Goal: Task Accomplishment & Management: Use online tool/utility

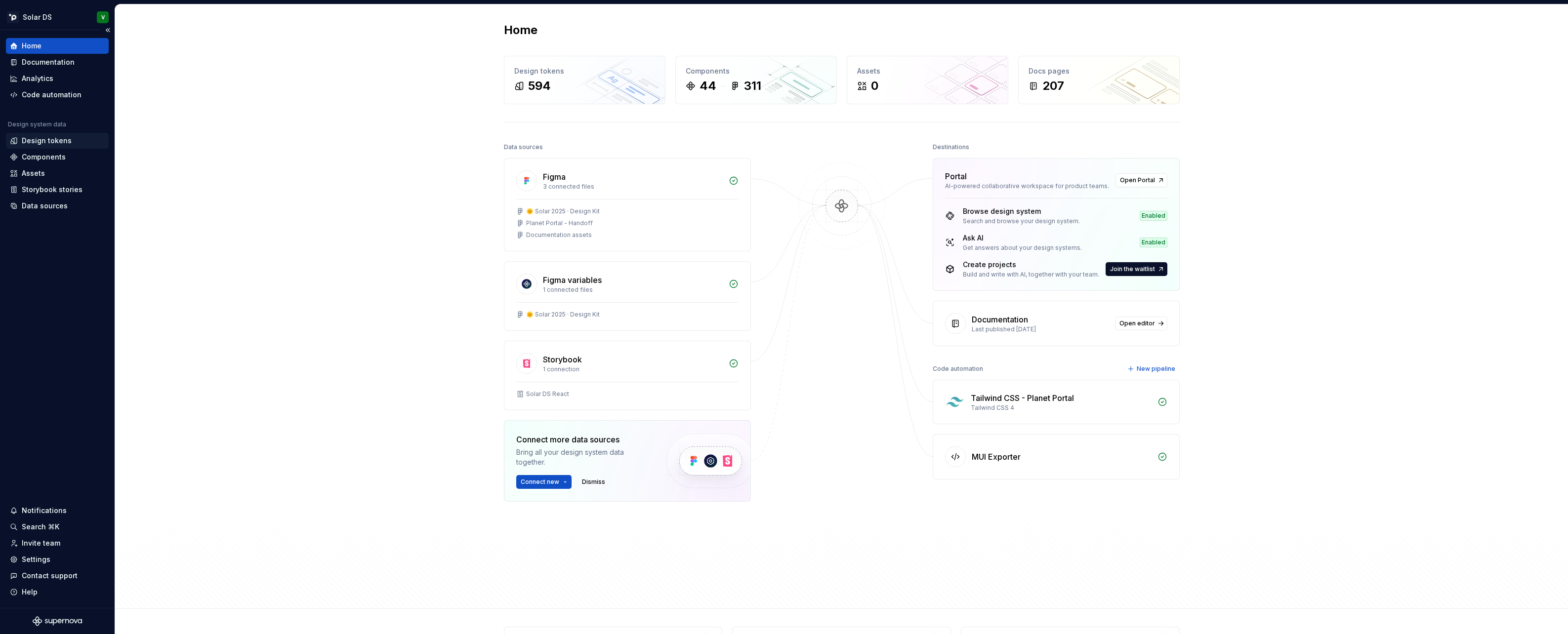
click at [30, 144] on div "Design tokens" at bounding box center [47, 141] width 50 height 10
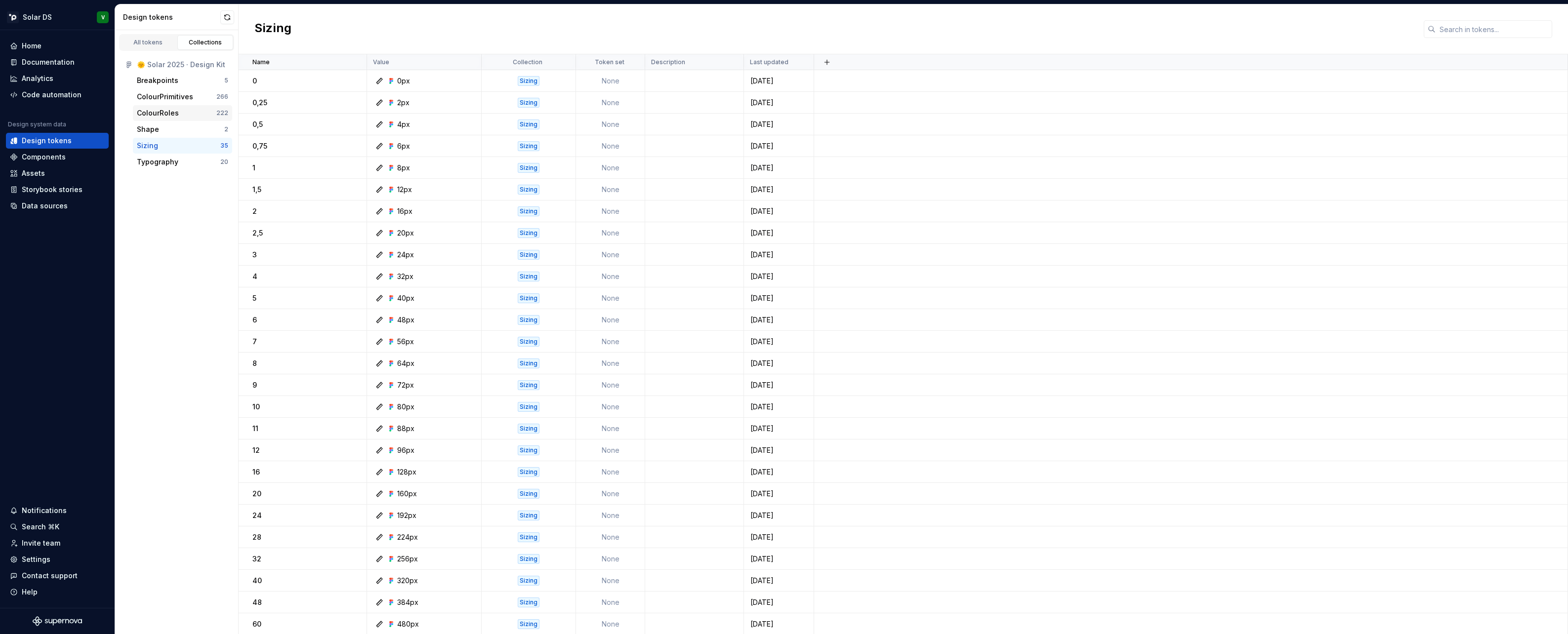
click at [166, 114] on div "ColourRoles" at bounding box center [158, 113] width 42 height 10
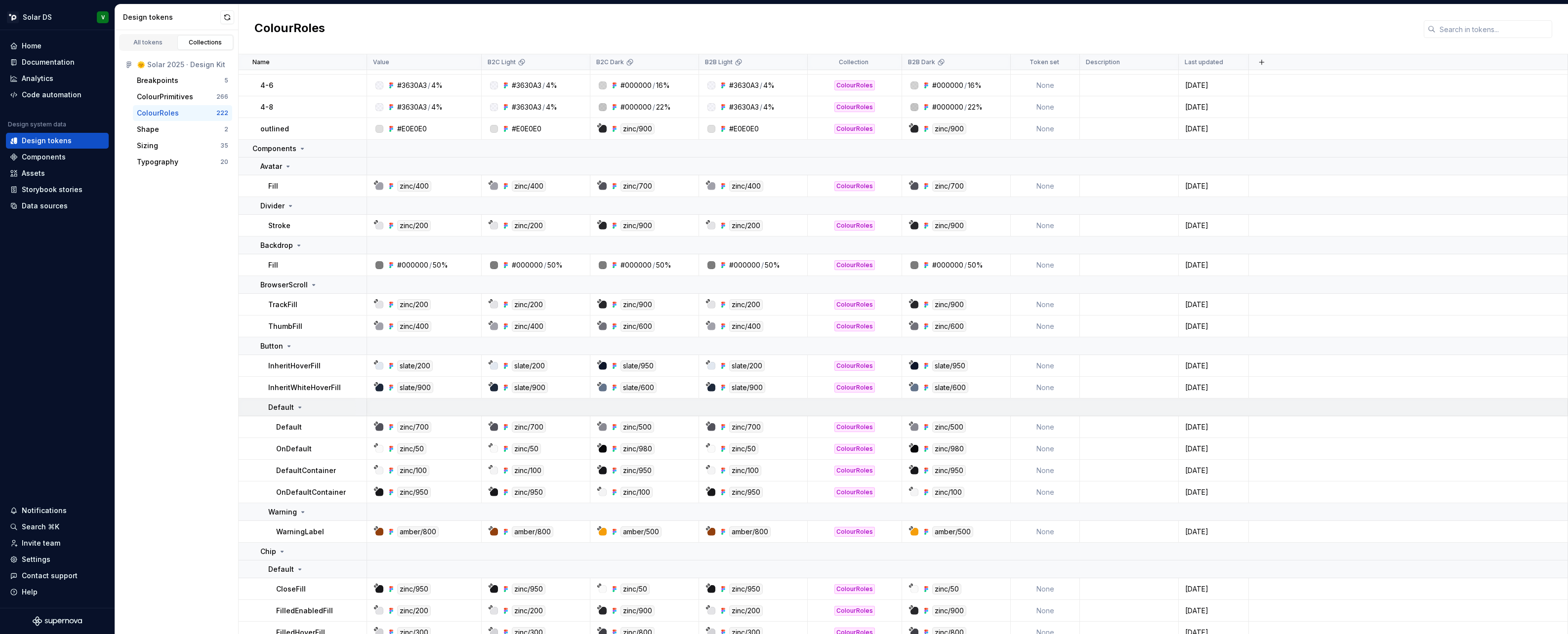
scroll to position [4033, 0]
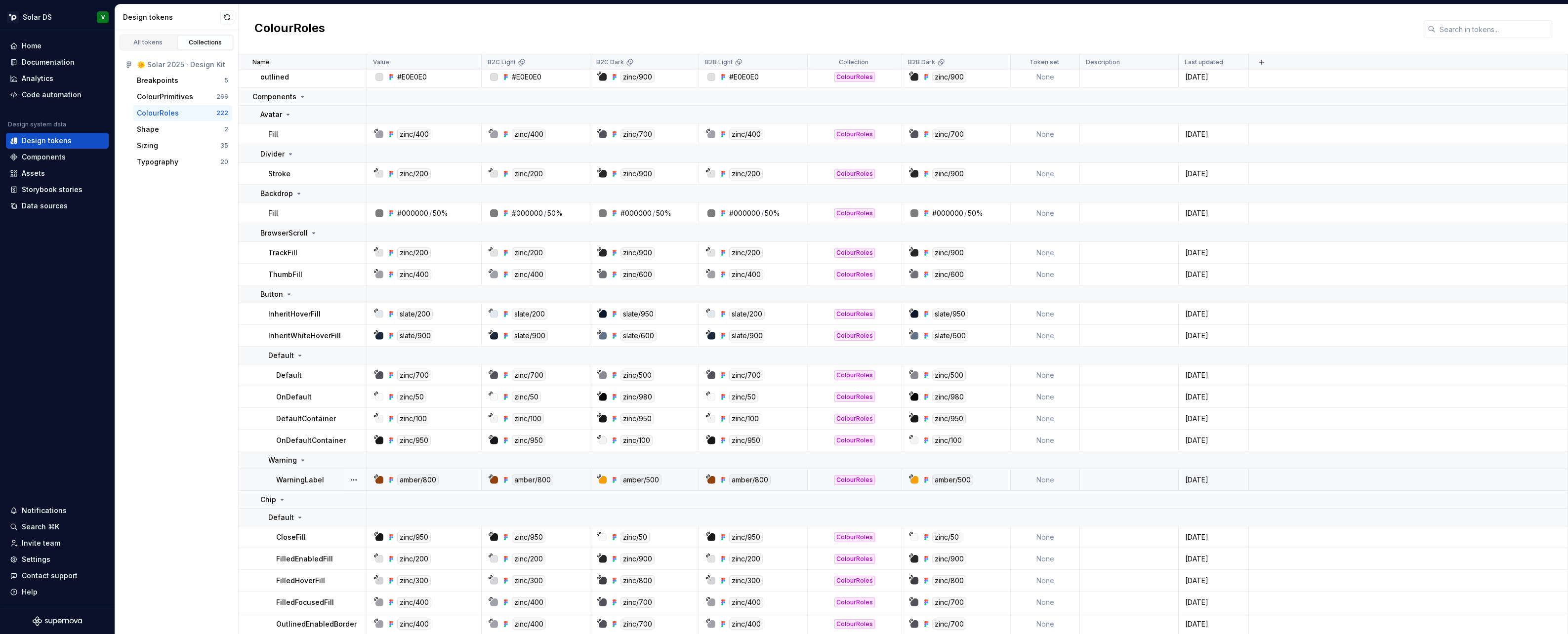
click at [289, 482] on p "WarningLabel" at bounding box center [300, 480] width 48 height 10
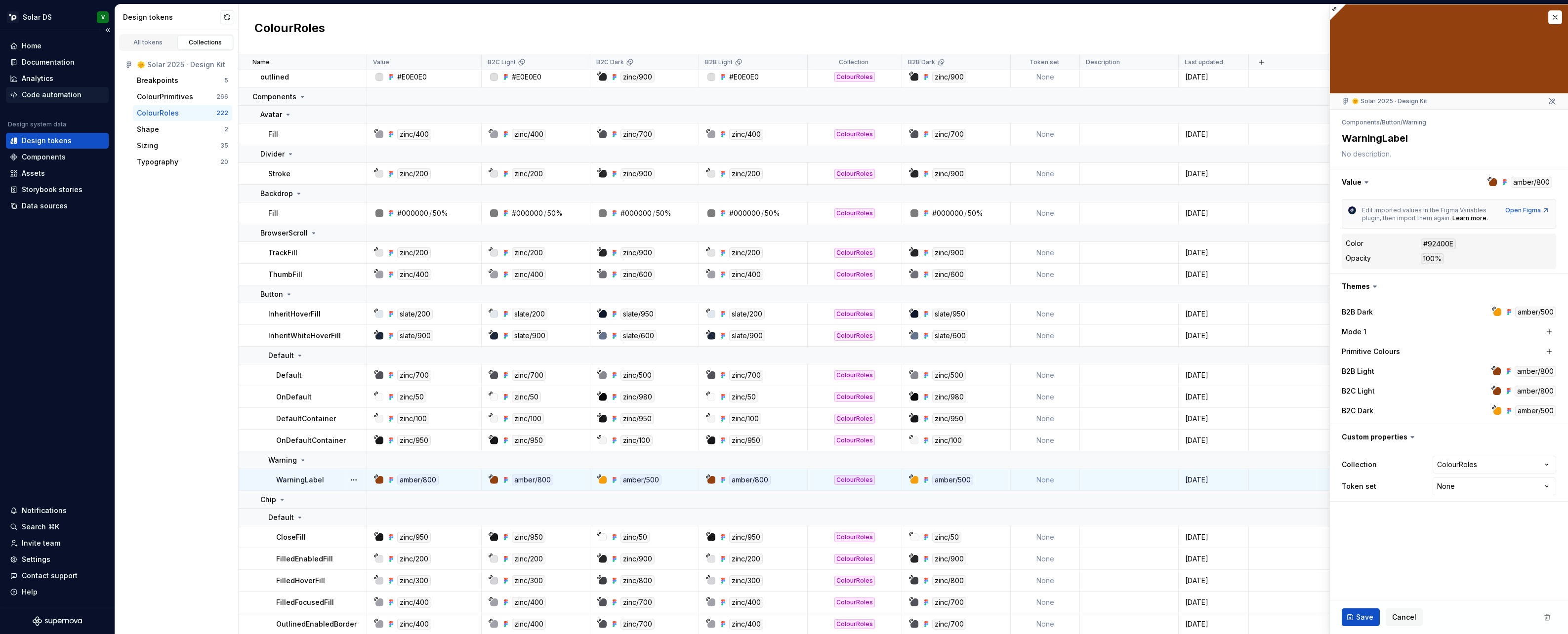
click at [41, 95] on div "Code automation" at bounding box center [52, 95] width 60 height 10
click at [54, 96] on div "Code automation" at bounding box center [52, 95] width 60 height 10
type textarea "*"
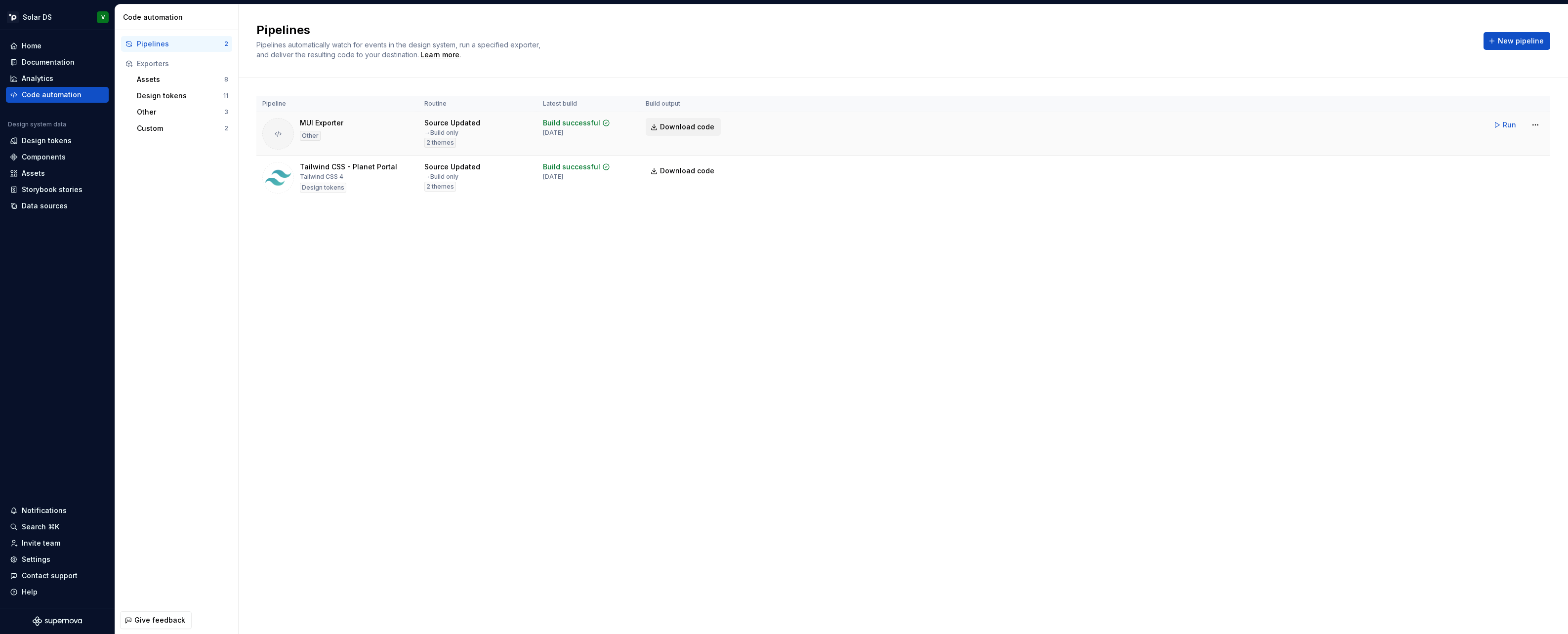
click at [672, 127] on span "Download code" at bounding box center [687, 127] width 54 height 10
click at [1509, 129] on span "Run" at bounding box center [1510, 125] width 13 height 10
click at [696, 125] on span "Download code" at bounding box center [687, 127] width 54 height 10
